Goal: Task Accomplishment & Management: Use online tool/utility

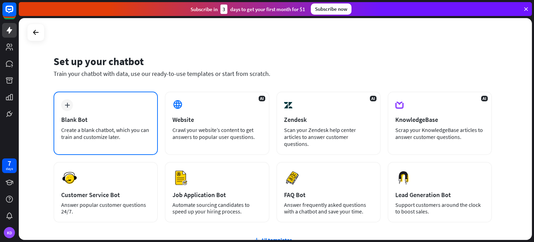
click at [68, 105] on icon "plus" at bounding box center [67, 105] width 5 height 5
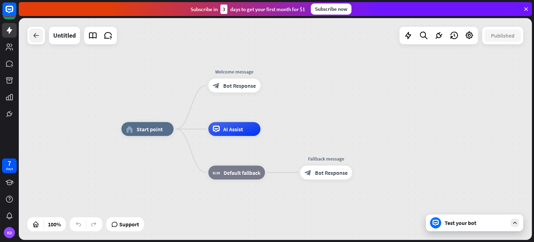
click at [34, 39] on icon at bounding box center [36, 35] width 8 height 8
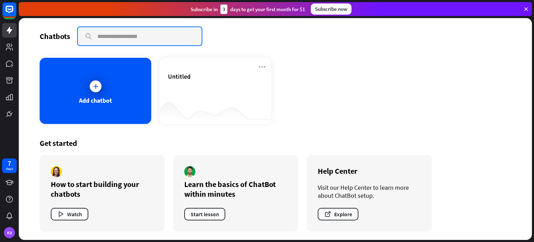
click at [120, 37] on input "text" at bounding box center [140, 36] width 124 height 18
type input "**********"
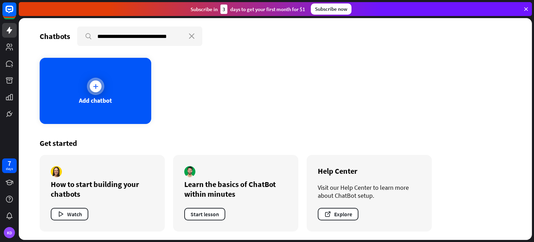
click at [98, 83] on icon at bounding box center [95, 86] width 7 height 7
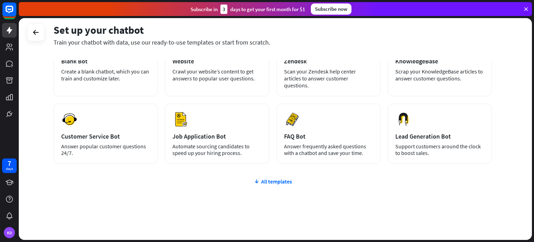
scroll to position [57, 0]
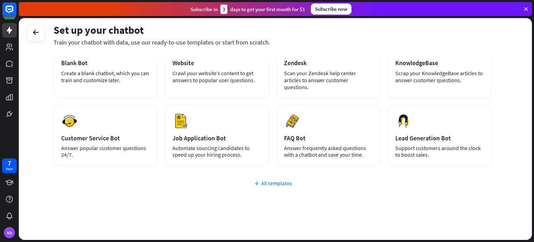
click at [284, 180] on div "All templates" at bounding box center [273, 183] width 439 height 7
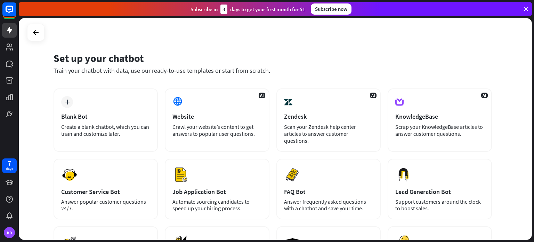
scroll to position [0, 0]
